Goal: Navigation & Orientation: Find specific page/section

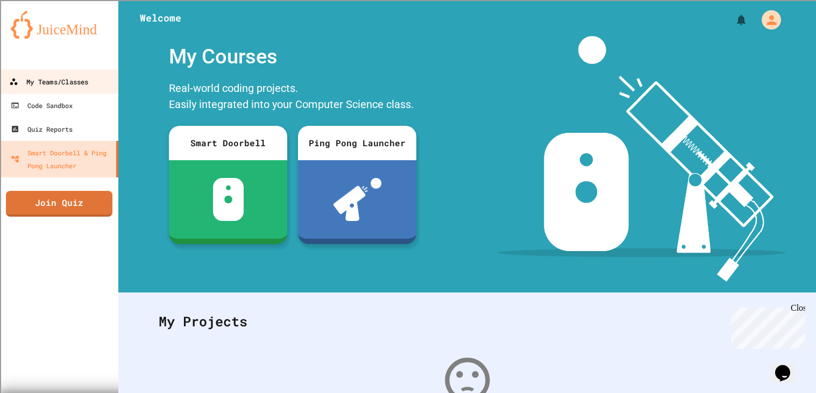
click at [48, 86] on div "My Teams/Classes" at bounding box center [48, 81] width 79 height 13
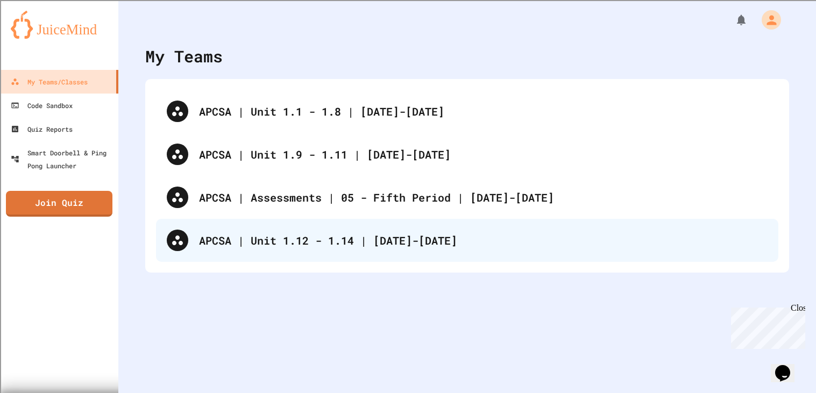
click at [286, 234] on div "APCSA | Unit 1.12 - 1.14 | [DATE]-[DATE]" at bounding box center [483, 240] width 568 height 16
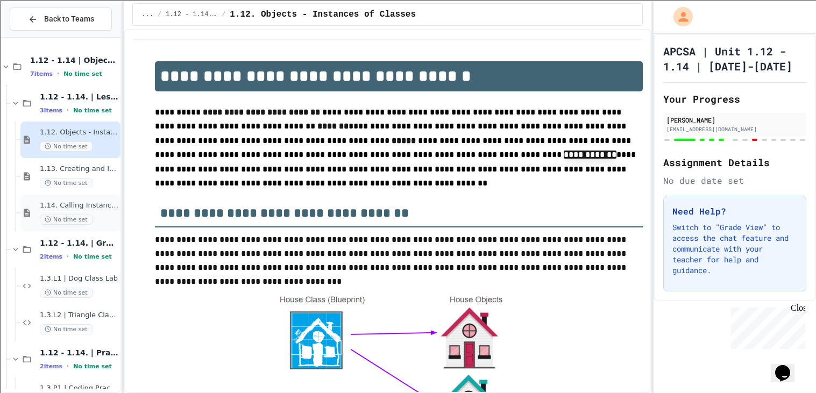
scroll to position [68, 0]
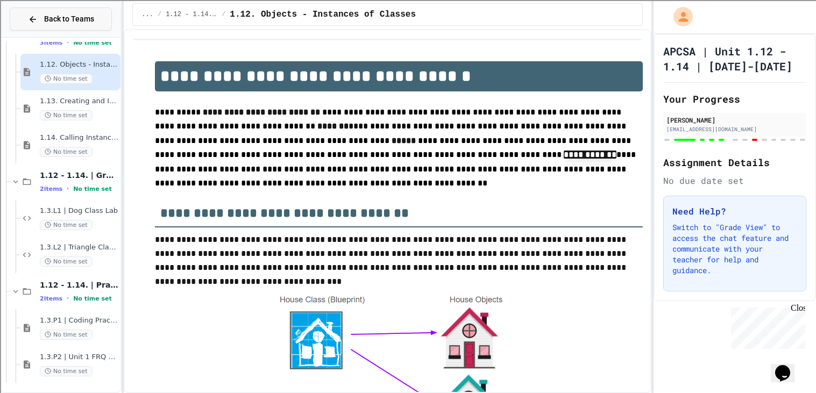
click at [55, 19] on span "Back to Teams" at bounding box center [69, 18] width 50 height 11
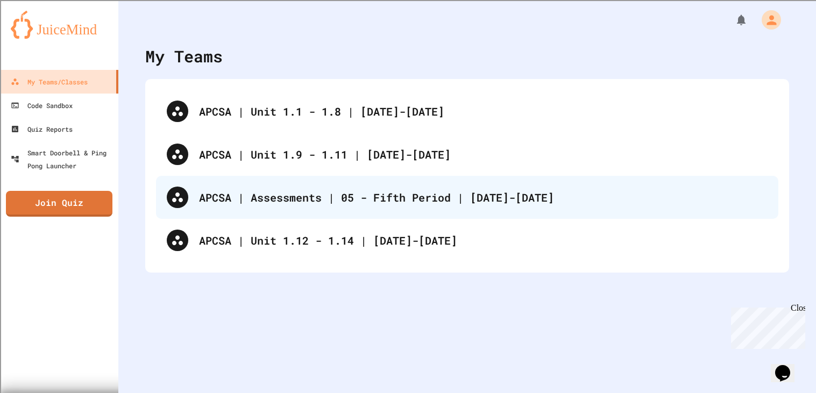
click at [321, 186] on div "APCSA | Assessments | 05 - Fifth Period | [DATE]-[DATE]" at bounding box center [467, 197] width 622 height 43
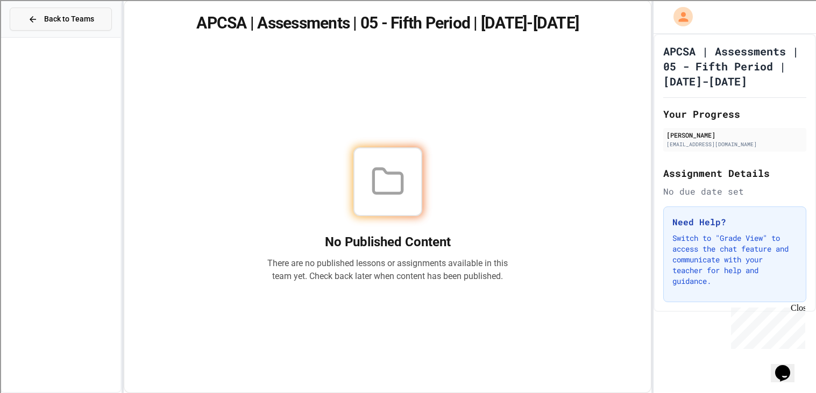
click at [87, 28] on button "Back to Teams" at bounding box center [61, 19] width 102 height 23
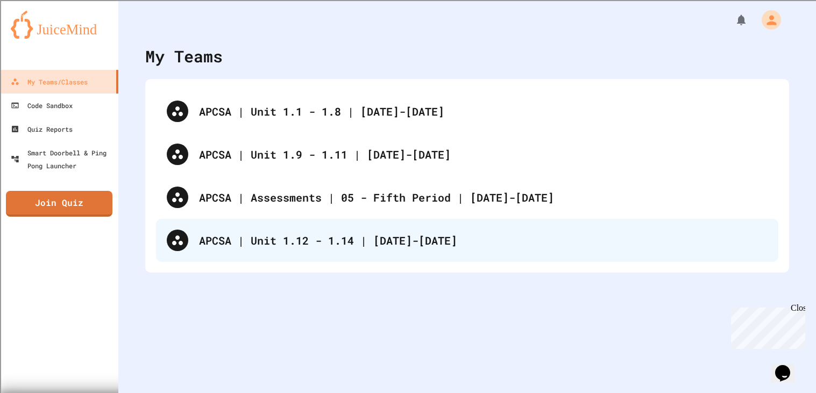
click at [310, 228] on div "APCSA | Unit 1.12 - 1.14 | [DATE]-[DATE]" at bounding box center [467, 240] width 622 height 43
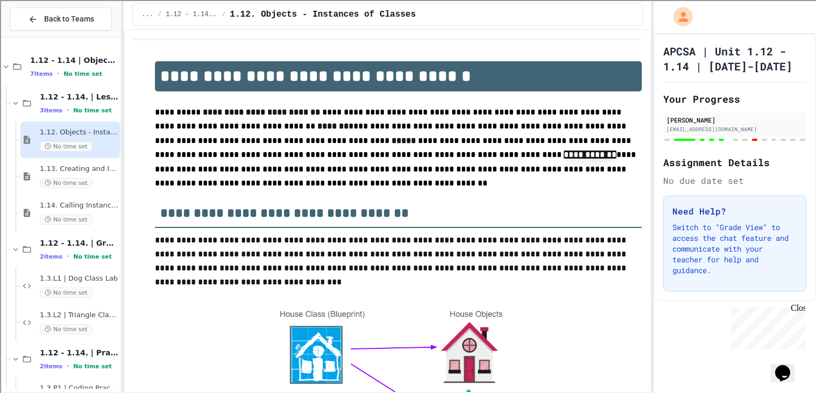
click at [92, 332] on div "No time set" at bounding box center [79, 329] width 79 height 10
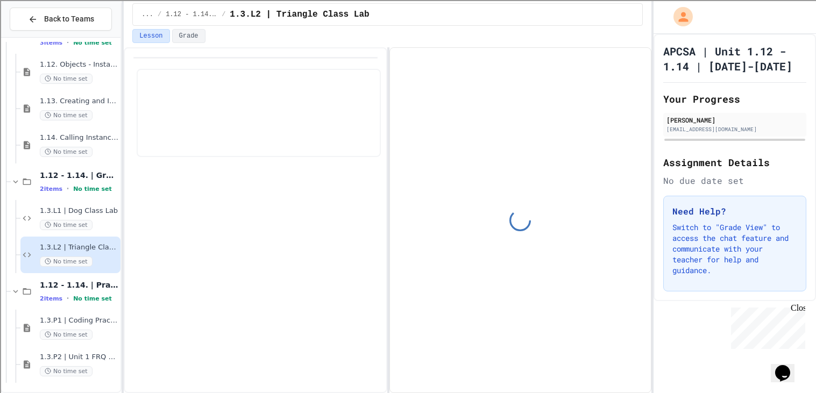
click at [92, 210] on span "1.3.L1 | Dog Class Lab" at bounding box center [79, 210] width 79 height 9
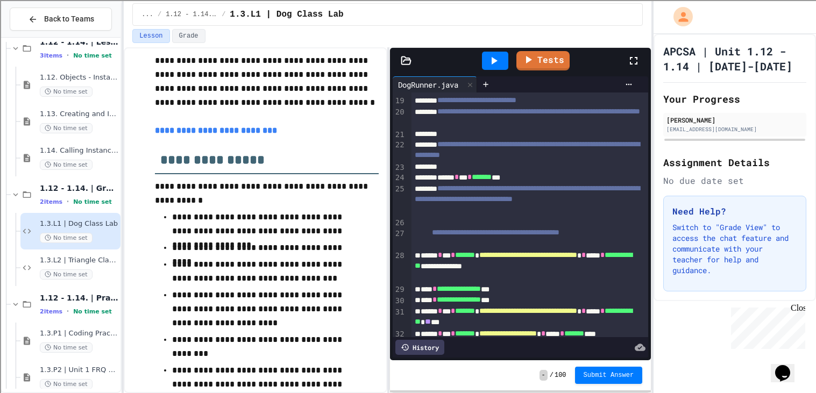
scroll to position [67, 0]
